Goal: Transaction & Acquisition: Book appointment/travel/reservation

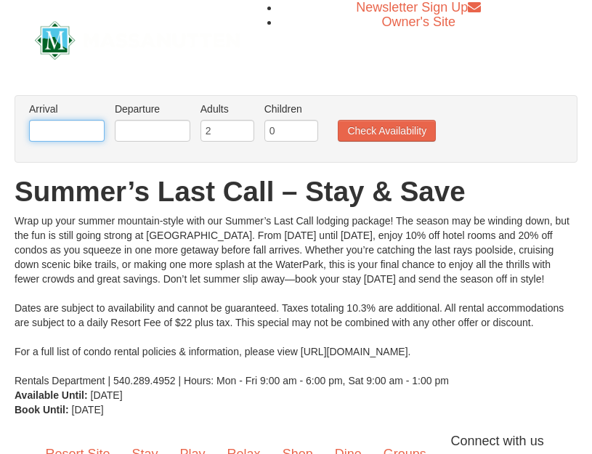
click at [74, 132] on input "text" at bounding box center [67, 131] width 76 height 22
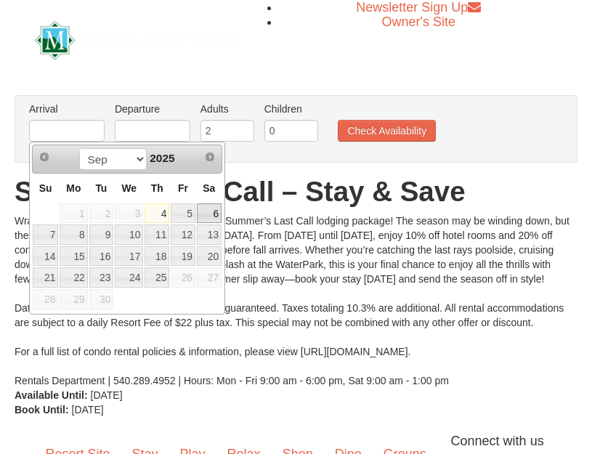
click at [211, 212] on link "6" at bounding box center [209, 213] width 25 height 20
type input "[DATE]"
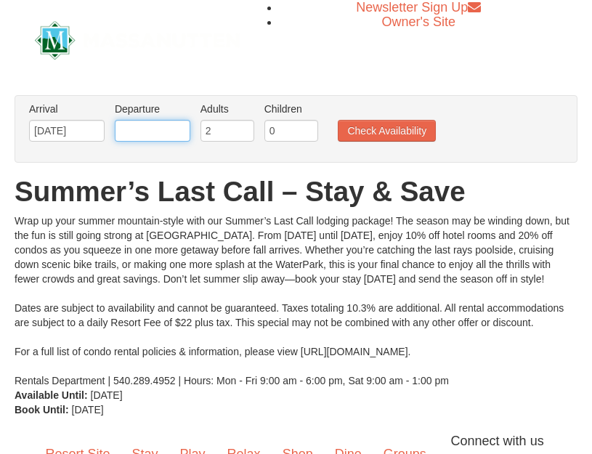
click at [160, 129] on input "text" at bounding box center [153, 131] width 76 height 22
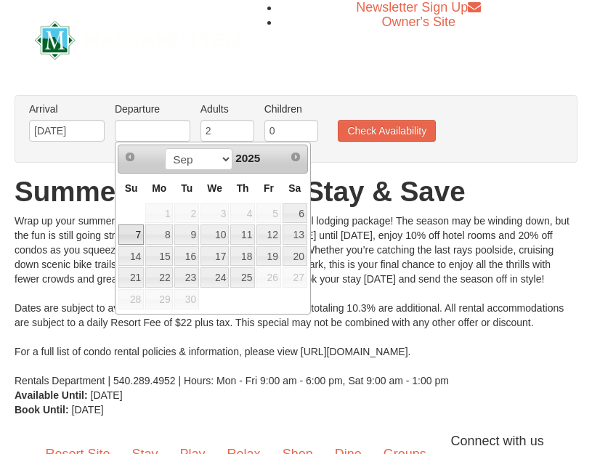
click at [133, 234] on link "7" at bounding box center [130, 234] width 25 height 20
type input "[DATE]"
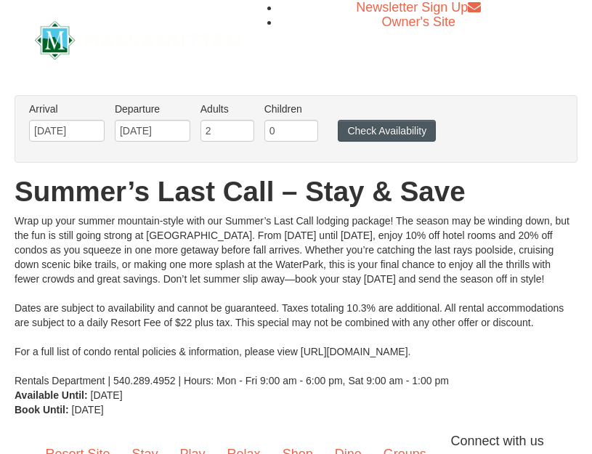
click at [402, 126] on button "Check Availability" at bounding box center [387, 131] width 98 height 22
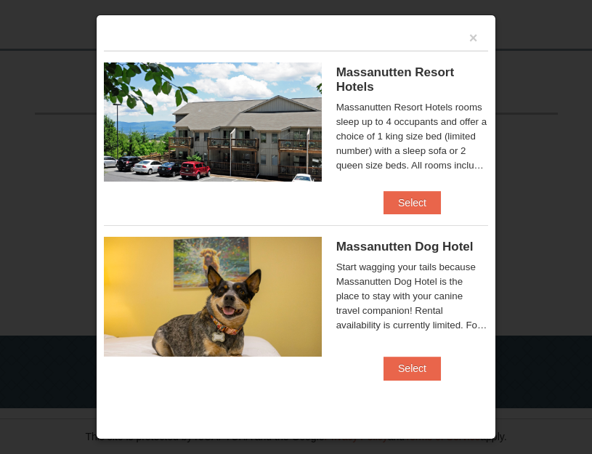
scroll to position [593, 0]
click at [425, 200] on button "Select" at bounding box center [412, 202] width 57 height 23
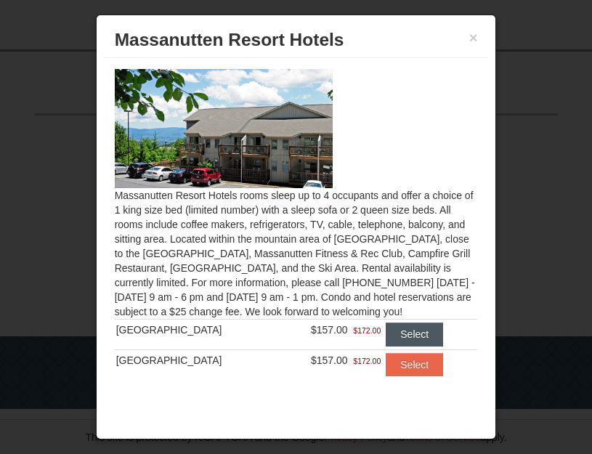
click at [410, 331] on button "Select" at bounding box center [414, 334] width 57 height 23
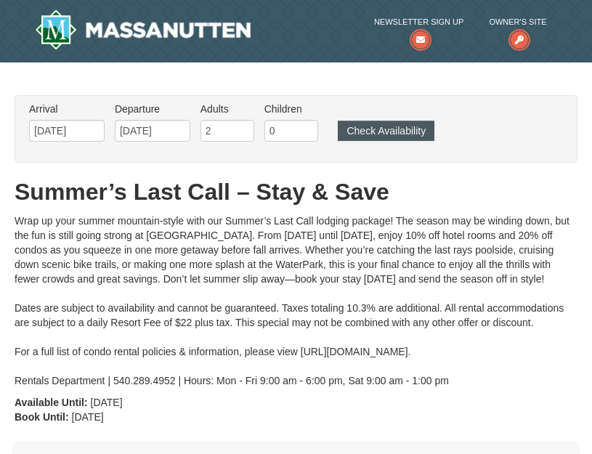
scroll to position [2, 1]
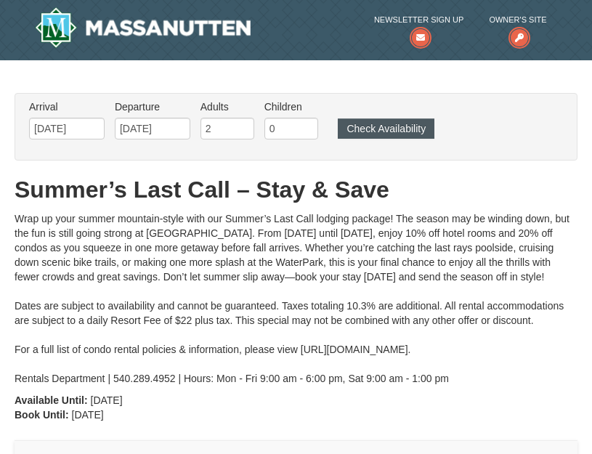
click at [409, 129] on button "Check Availability" at bounding box center [386, 128] width 97 height 20
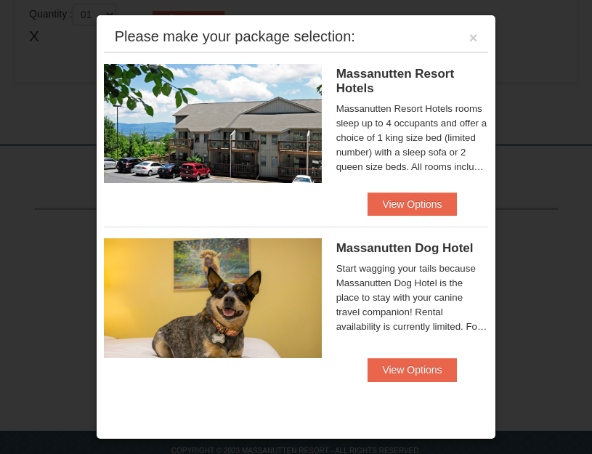
scroll to position [500, 0]
click at [445, 204] on button "View Options" at bounding box center [412, 204] width 89 height 23
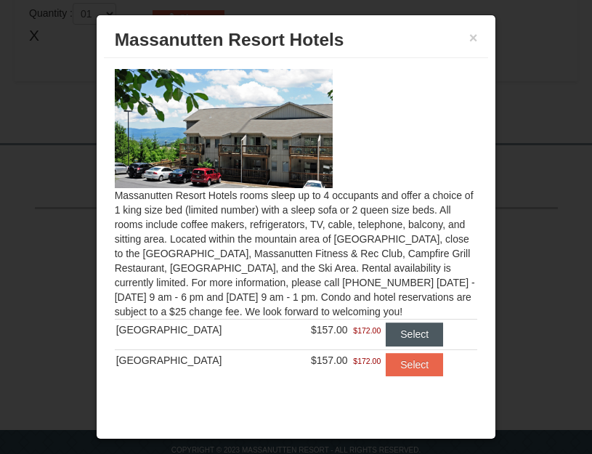
click at [399, 335] on button "Select" at bounding box center [414, 334] width 57 height 23
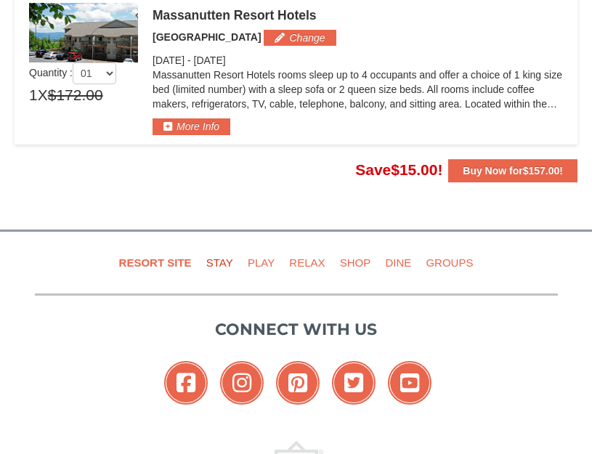
click at [222, 261] on link "Stay" at bounding box center [219, 262] width 39 height 33
